Goal: Transaction & Acquisition: Subscribe to service/newsletter

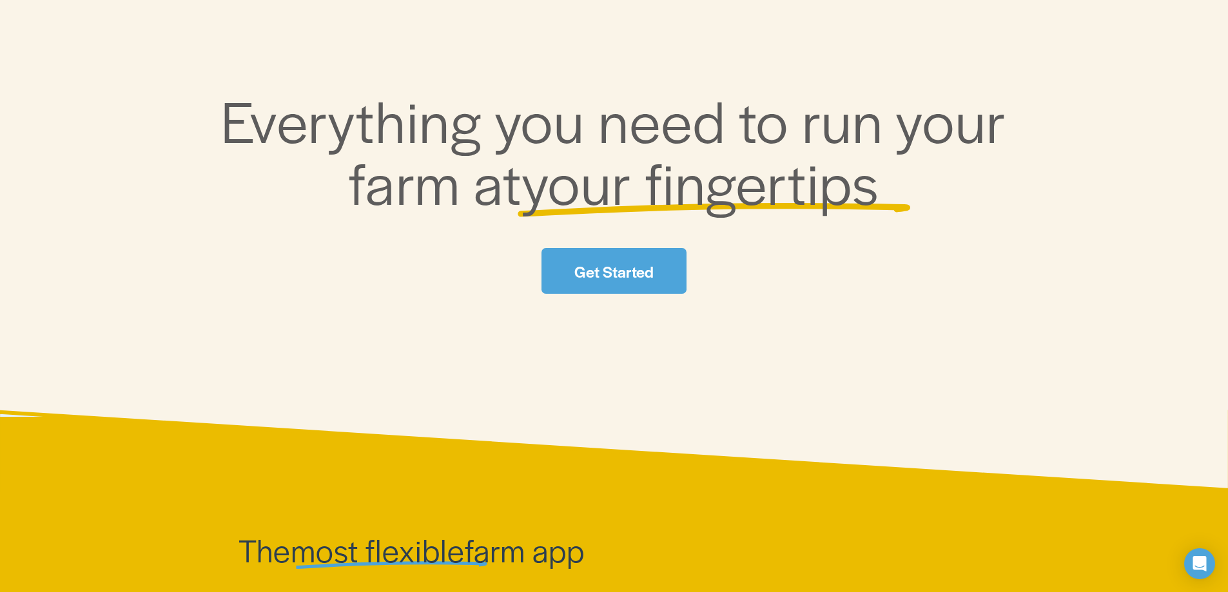
scroll to position [174, 0]
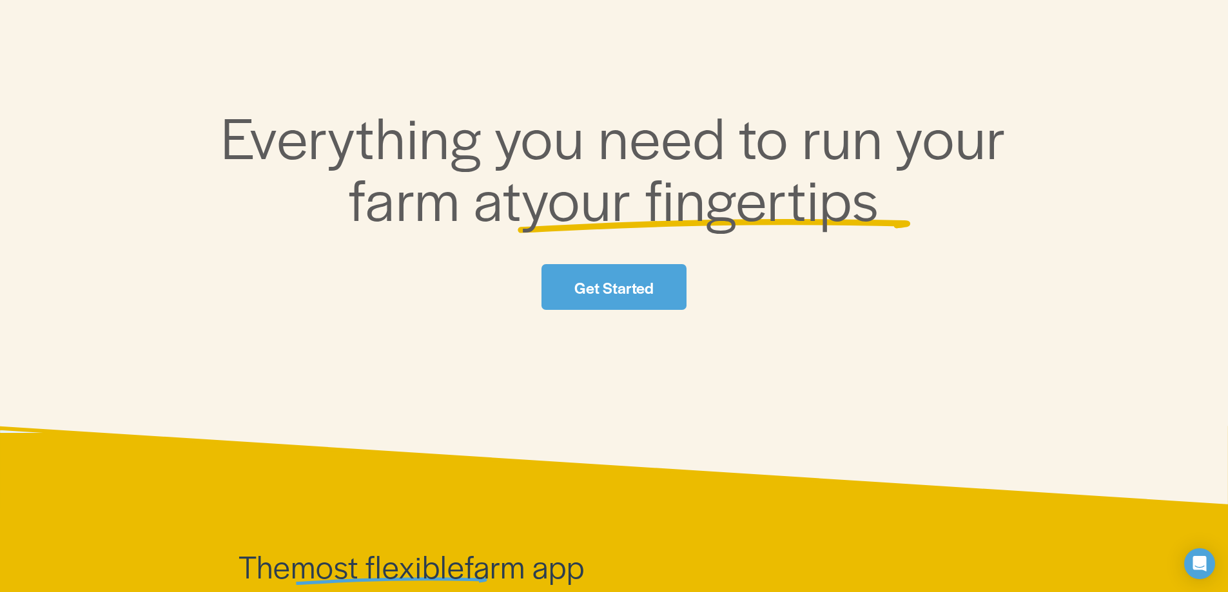
click at [641, 311] on div "Everything you need to run your farm at your fingertips Get Started" at bounding box center [614, 208] width 1228 height 451
click at [640, 291] on link "Get Started" at bounding box center [613, 287] width 144 height 46
